Goal: Contribute content: Contribute content

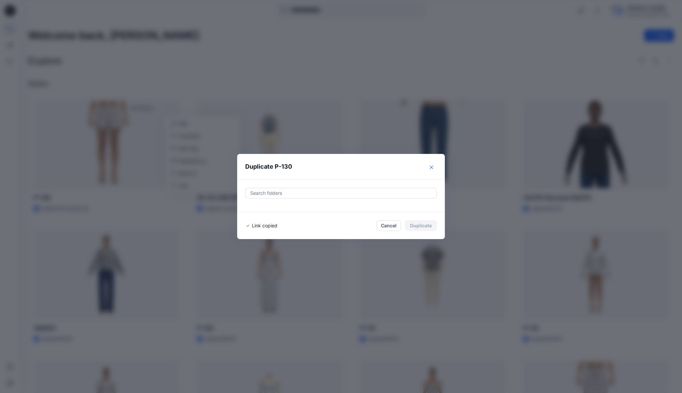
click at [432, 167] on icon "Close" at bounding box center [431, 167] width 3 height 3
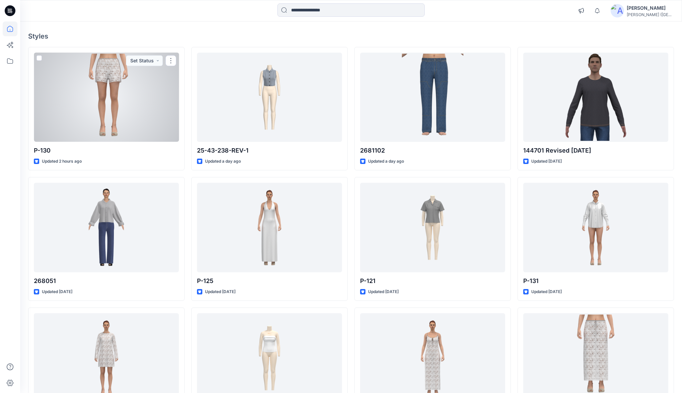
scroll to position [54, 0]
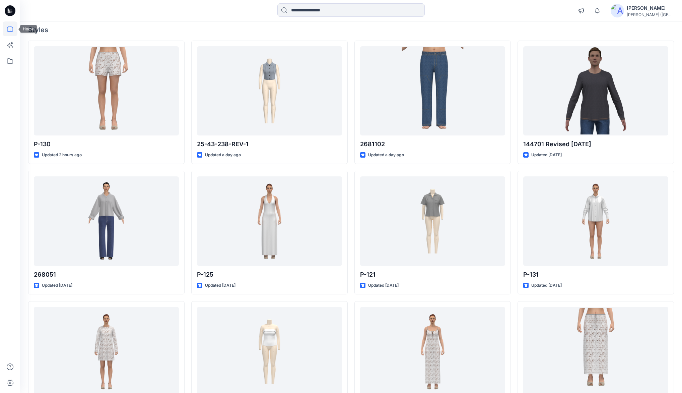
click at [8, 29] on icon at bounding box center [10, 28] width 15 height 15
click at [10, 64] on icon at bounding box center [10, 61] width 15 height 15
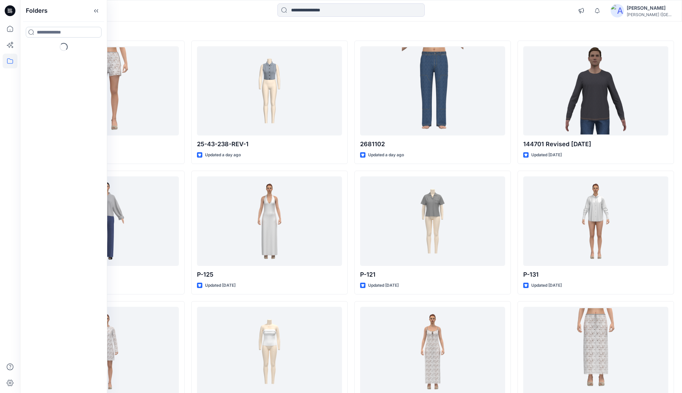
click at [79, 31] on input at bounding box center [64, 32] width 76 height 11
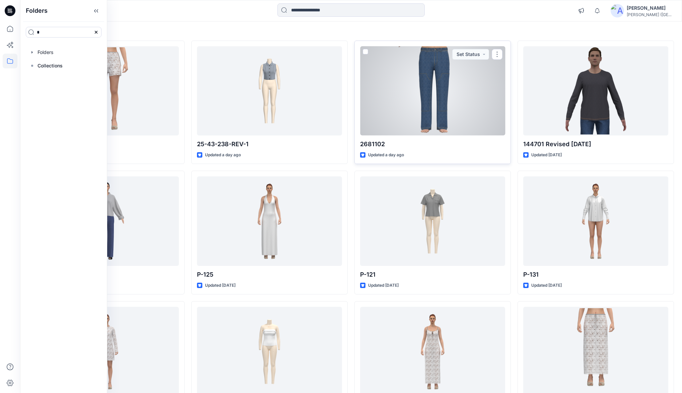
type input "*"
type input "***"
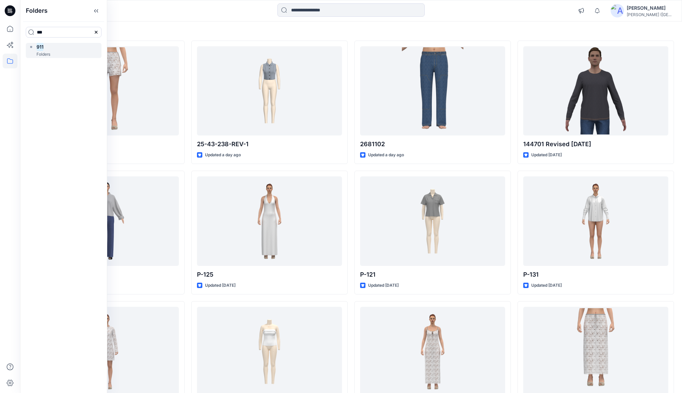
click at [46, 52] on p "Folders" at bounding box center [44, 54] width 14 height 7
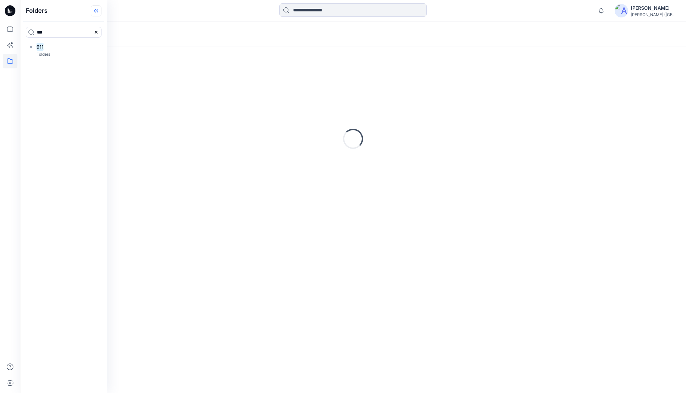
click at [102, 12] on icon at bounding box center [96, 10] width 11 height 11
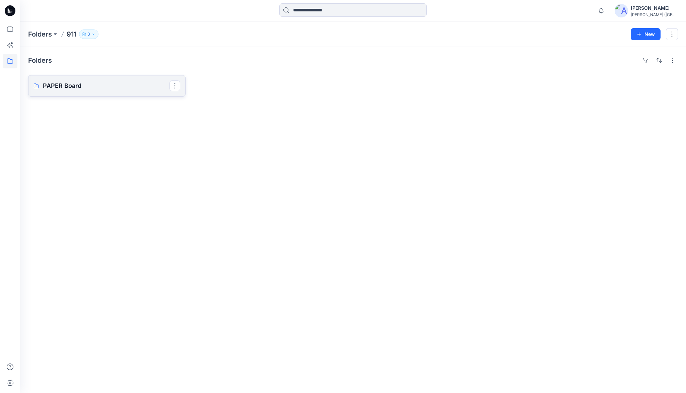
click at [57, 85] on p "PAPER Board" at bounding box center [106, 85] width 127 height 9
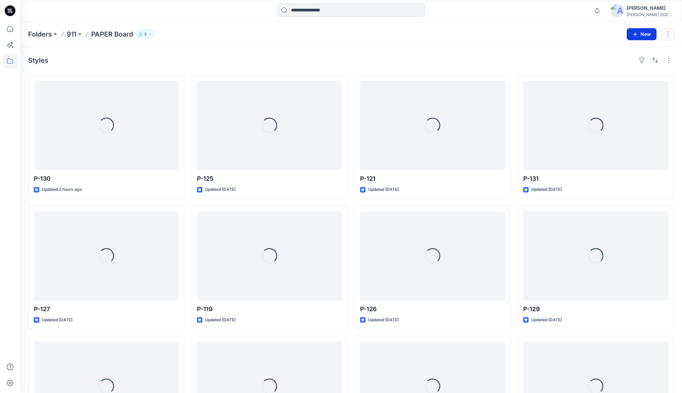
click at [639, 38] on button "New" at bounding box center [642, 34] width 30 height 12
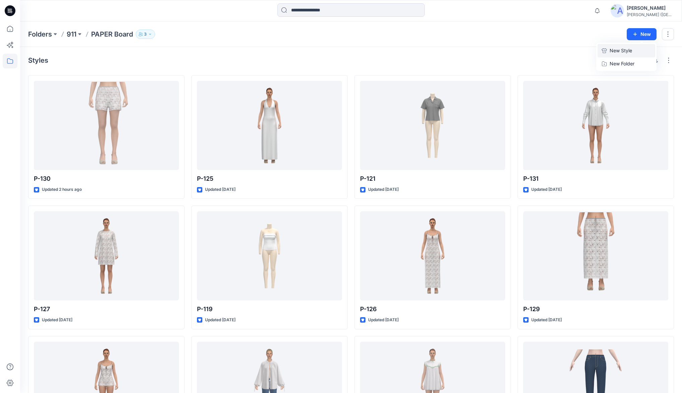
click at [615, 52] on p "New Style" at bounding box center [621, 51] width 22 height 8
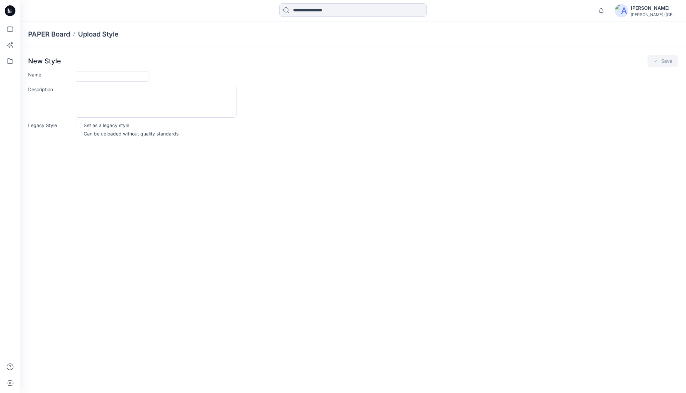
click at [95, 76] on input "Name" at bounding box center [113, 76] width 74 height 11
type input "*****"
click at [665, 62] on button "Save" at bounding box center [663, 61] width 31 height 12
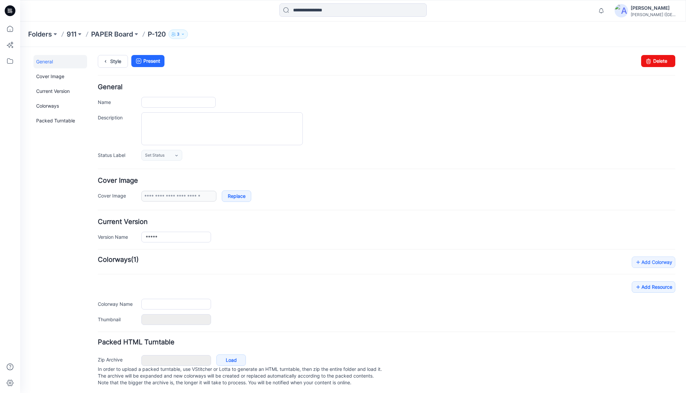
type input "*****"
type input "**********"
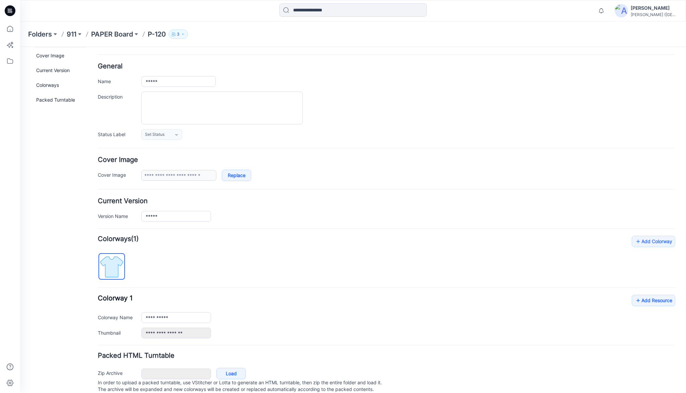
scroll to position [42, 0]
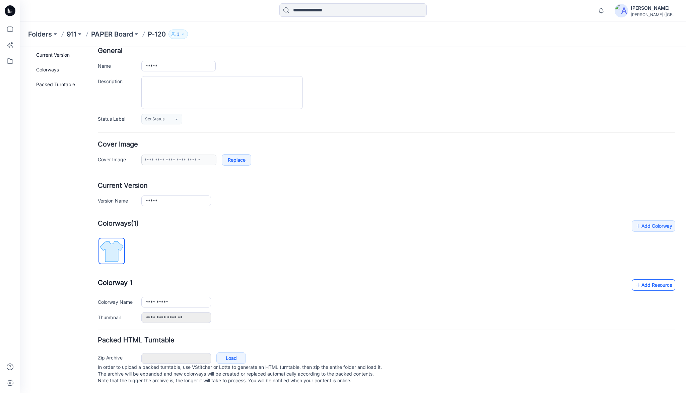
click at [653, 279] on link "Add Resource" at bounding box center [654, 284] width 44 height 11
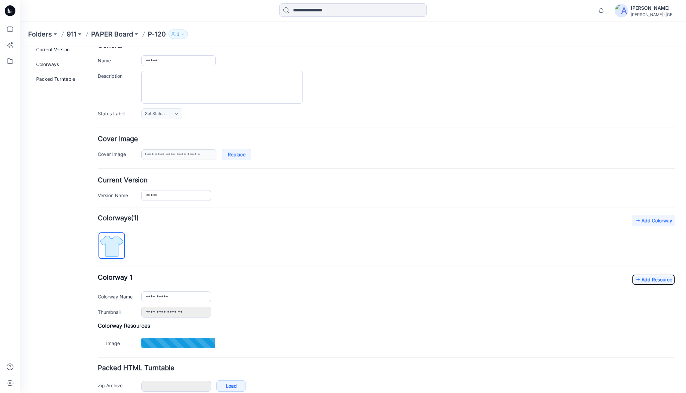
type input "**********"
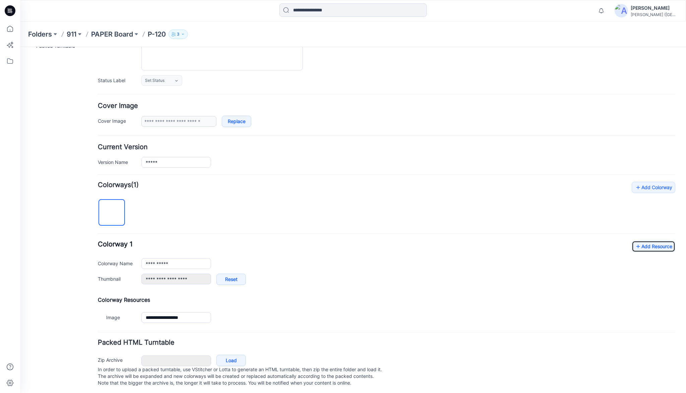
scroll to position [82, 0]
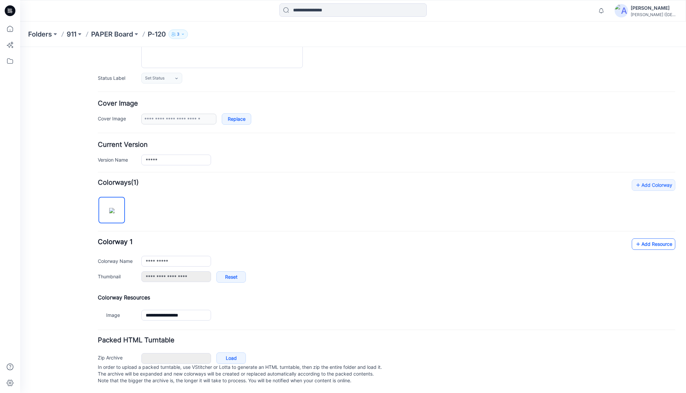
click at [646, 238] on link "Add Resource" at bounding box center [654, 243] width 44 height 11
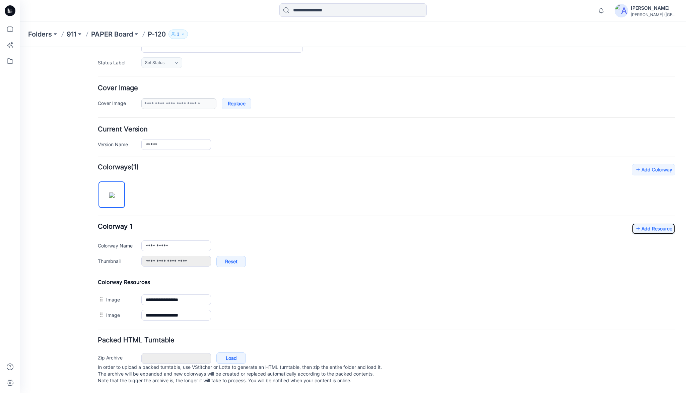
scroll to position [98, 0]
click at [653, 223] on link "Add Resource" at bounding box center [654, 228] width 44 height 11
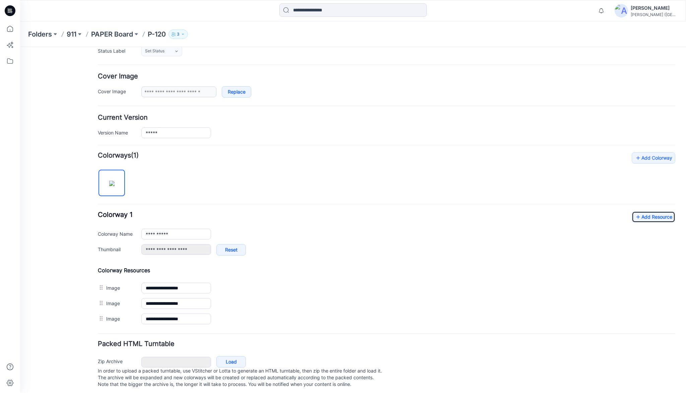
scroll to position [113, 0]
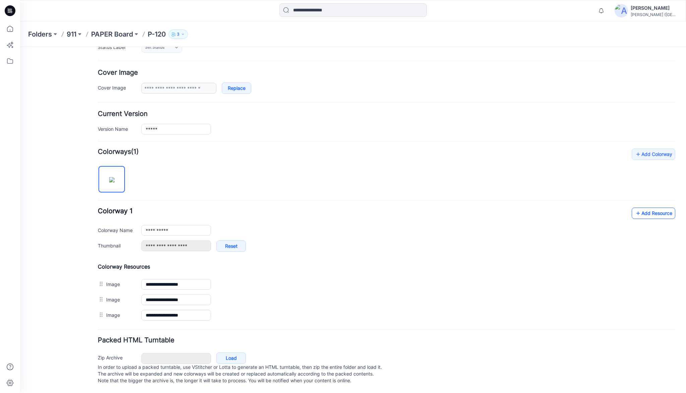
click at [655, 207] on link "Add Resource" at bounding box center [654, 212] width 44 height 11
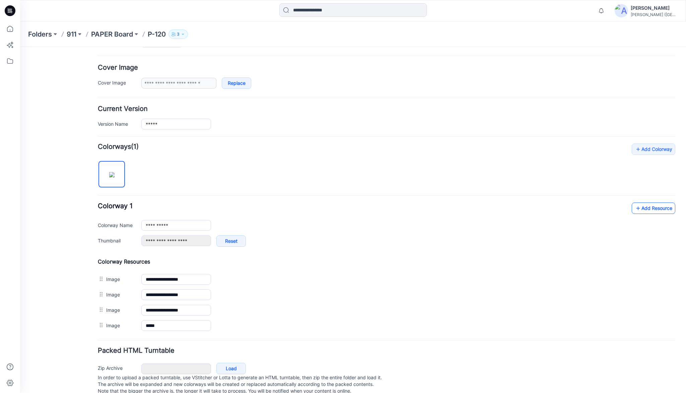
click at [651, 206] on link "Add Resource" at bounding box center [654, 207] width 44 height 11
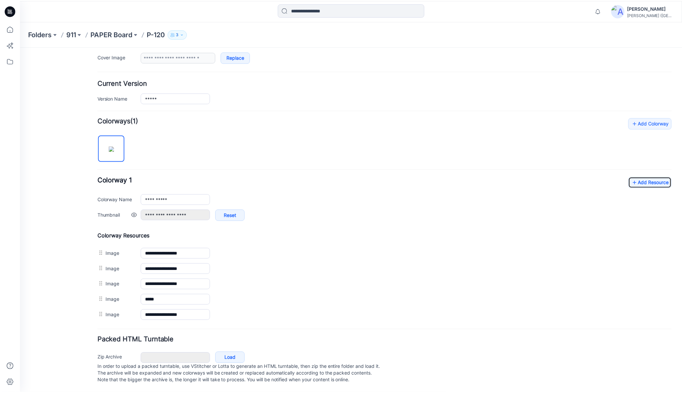
scroll to position [143, 0]
click at [638, 180] on link "Add Resource" at bounding box center [654, 182] width 44 height 11
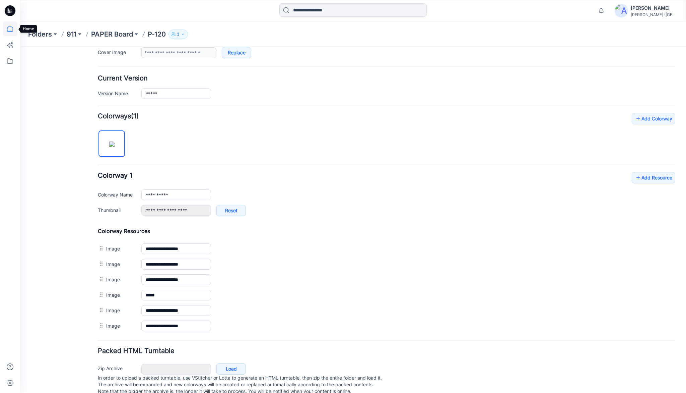
click at [8, 29] on icon at bounding box center [10, 28] width 15 height 15
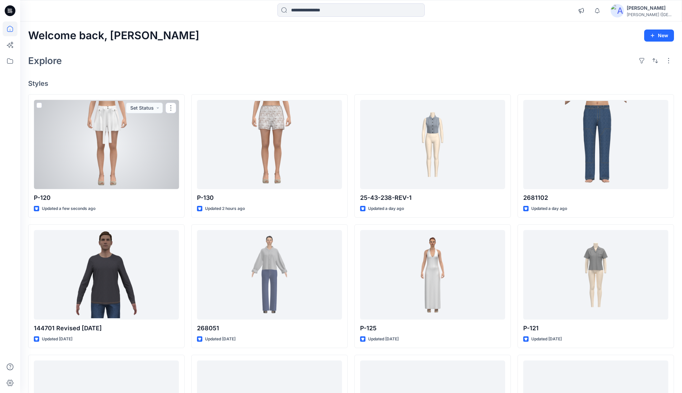
click at [112, 138] on div at bounding box center [106, 144] width 145 height 89
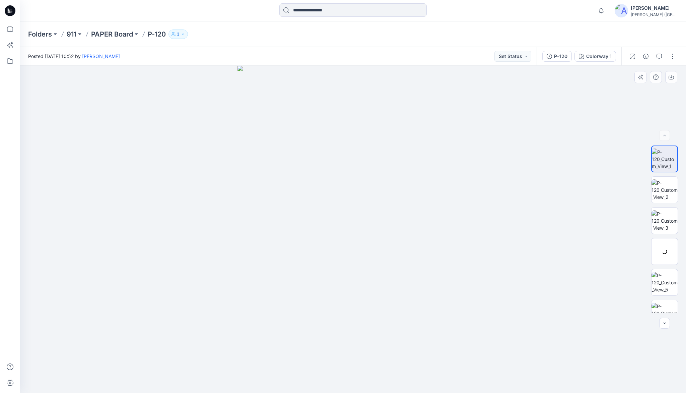
click at [496, 102] on div at bounding box center [353, 229] width 666 height 327
click at [116, 35] on p "PAPER Board" at bounding box center [112, 33] width 42 height 9
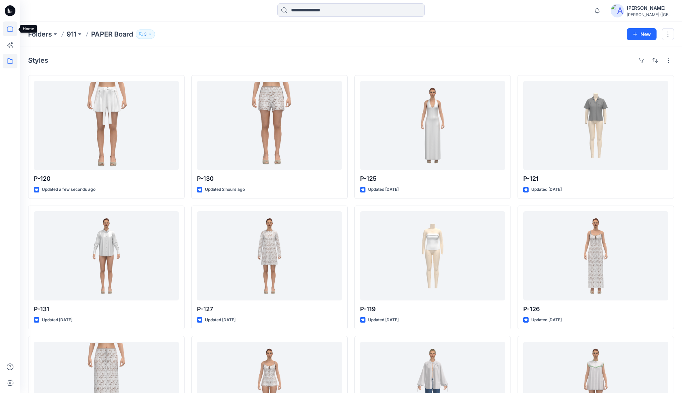
click at [12, 31] on icon at bounding box center [10, 28] width 15 height 15
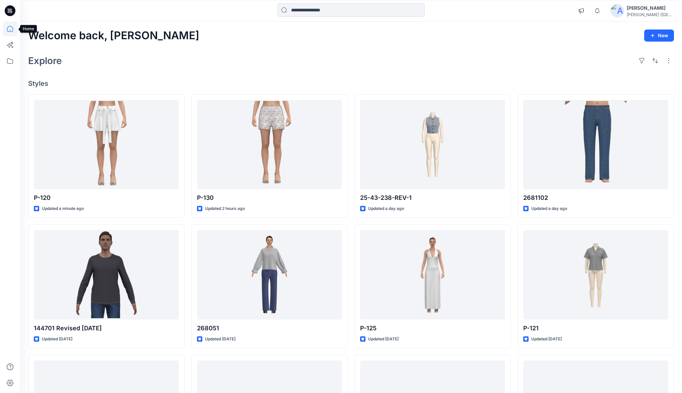
click at [10, 29] on icon at bounding box center [10, 28] width 15 height 15
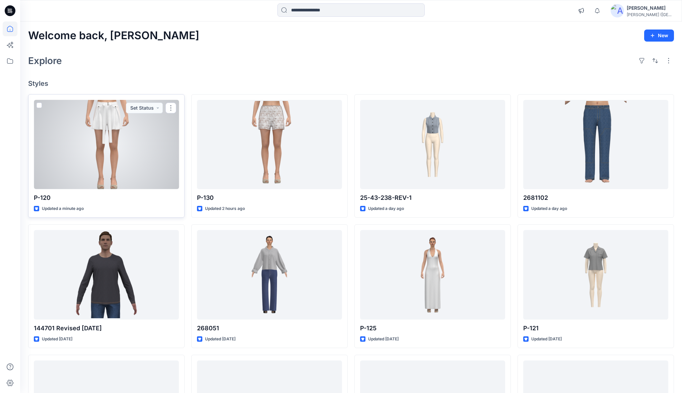
click at [144, 131] on div at bounding box center [106, 144] width 145 height 89
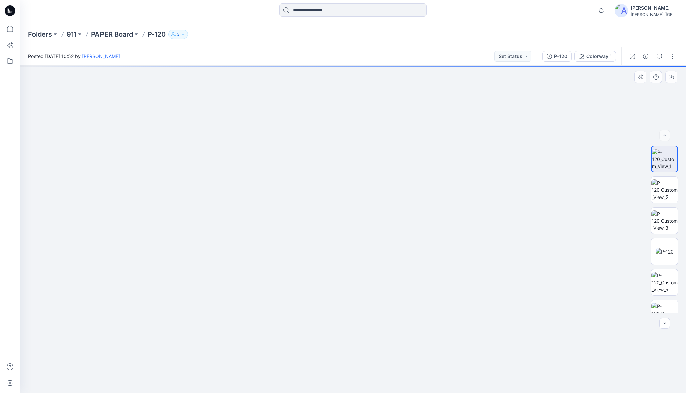
drag, startPoint x: 377, startPoint y: 149, endPoint x: 375, endPoint y: 218, distance: 69.4
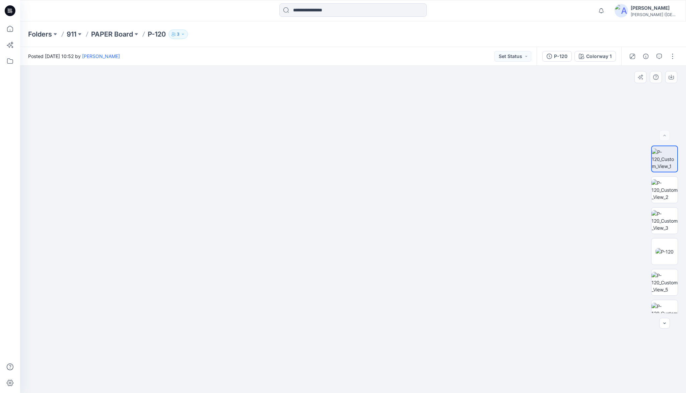
drag, startPoint x: 361, startPoint y: 170, endPoint x: 355, endPoint y: 219, distance: 49.1
drag, startPoint x: 365, startPoint y: 226, endPoint x: 359, endPoint y: 193, distance: 33.7
drag, startPoint x: 360, startPoint y: 173, endPoint x: 358, endPoint y: 256, distance: 83.2
click at [672, 186] on img at bounding box center [665, 189] width 26 height 21
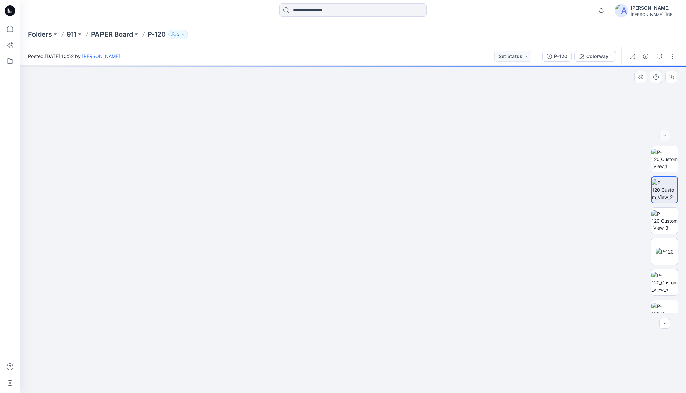
drag, startPoint x: 390, startPoint y: 233, endPoint x: 389, endPoint y: 242, distance: 8.4
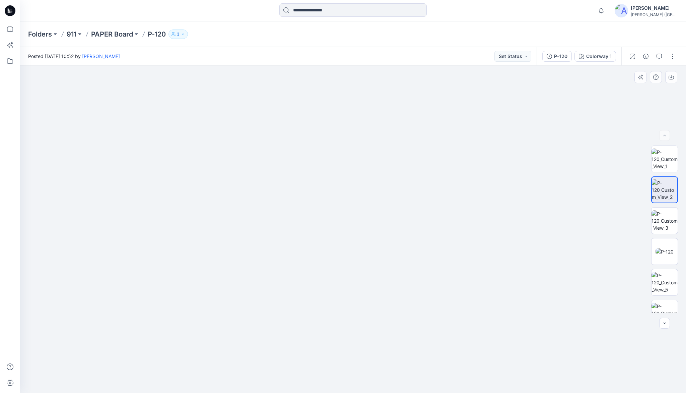
drag, startPoint x: 394, startPoint y: 175, endPoint x: 382, endPoint y: 269, distance: 94.9
drag, startPoint x: 383, startPoint y: 239, endPoint x: 381, endPoint y: 254, distance: 15.5
drag, startPoint x: 368, startPoint y: 249, endPoint x: 358, endPoint y: 269, distance: 22.8
click at [666, 217] on img at bounding box center [665, 220] width 26 height 21
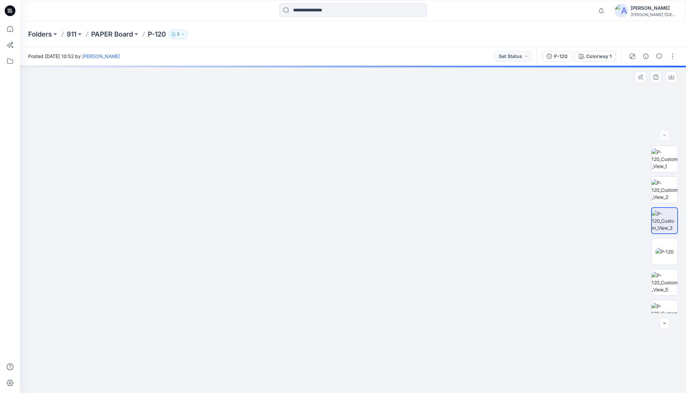
drag, startPoint x: 390, startPoint y: 195, endPoint x: 384, endPoint y: 254, distance: 58.7
drag, startPoint x: 376, startPoint y: 228, endPoint x: 376, endPoint y: 233, distance: 4.4
drag, startPoint x: 371, startPoint y: 204, endPoint x: 375, endPoint y: 345, distance: 141.5
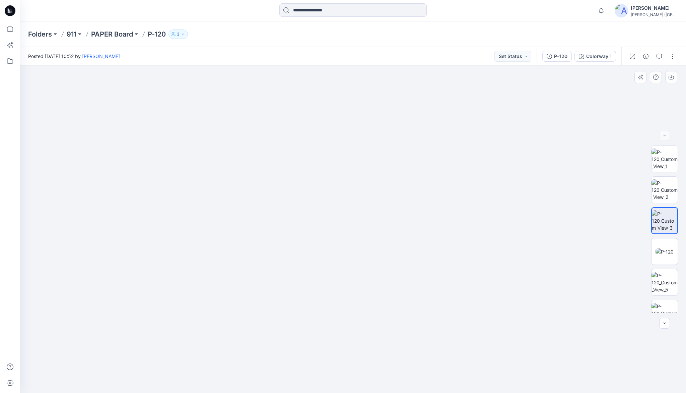
drag, startPoint x: 383, startPoint y: 231, endPoint x: 376, endPoint y: 320, distance: 89.8
drag, startPoint x: 371, startPoint y: 290, endPoint x: 370, endPoint y: 302, distance: 11.8
click at [666, 255] on img at bounding box center [665, 251] width 18 height 7
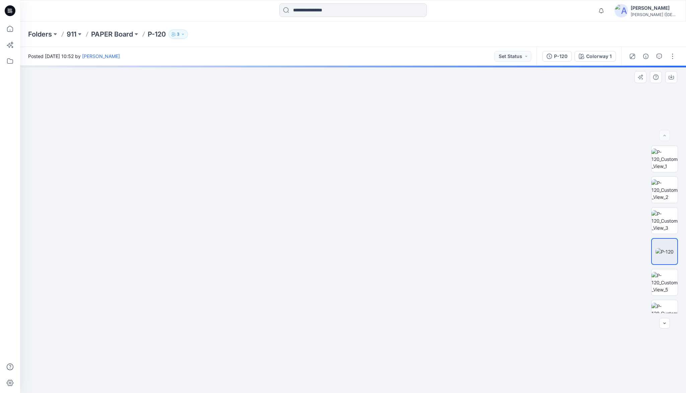
drag, startPoint x: 366, startPoint y: 153, endPoint x: 362, endPoint y: 259, distance: 106.0
drag, startPoint x: 366, startPoint y: 219, endPoint x: 358, endPoint y: 283, distance: 64.6
click at [13, 29] on icon at bounding box center [10, 29] width 6 height 6
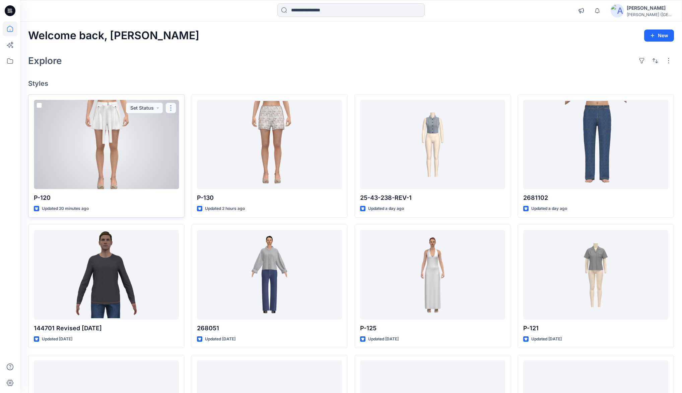
drag, startPoint x: 169, startPoint y: 110, endPoint x: 163, endPoint y: 153, distance: 44.0
click at [169, 109] on button "button" at bounding box center [171, 108] width 11 height 11
click at [182, 160] on p "Duplicate to..." at bounding box center [194, 160] width 31 height 7
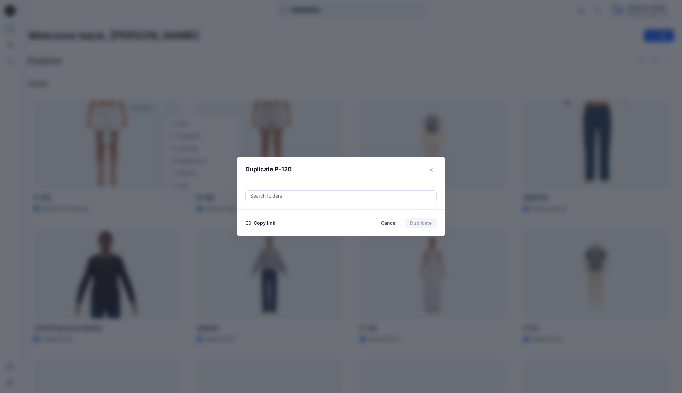
click at [265, 223] on button "Copy link" at bounding box center [260, 223] width 31 height 8
